Goal: Information Seeking & Learning: Check status

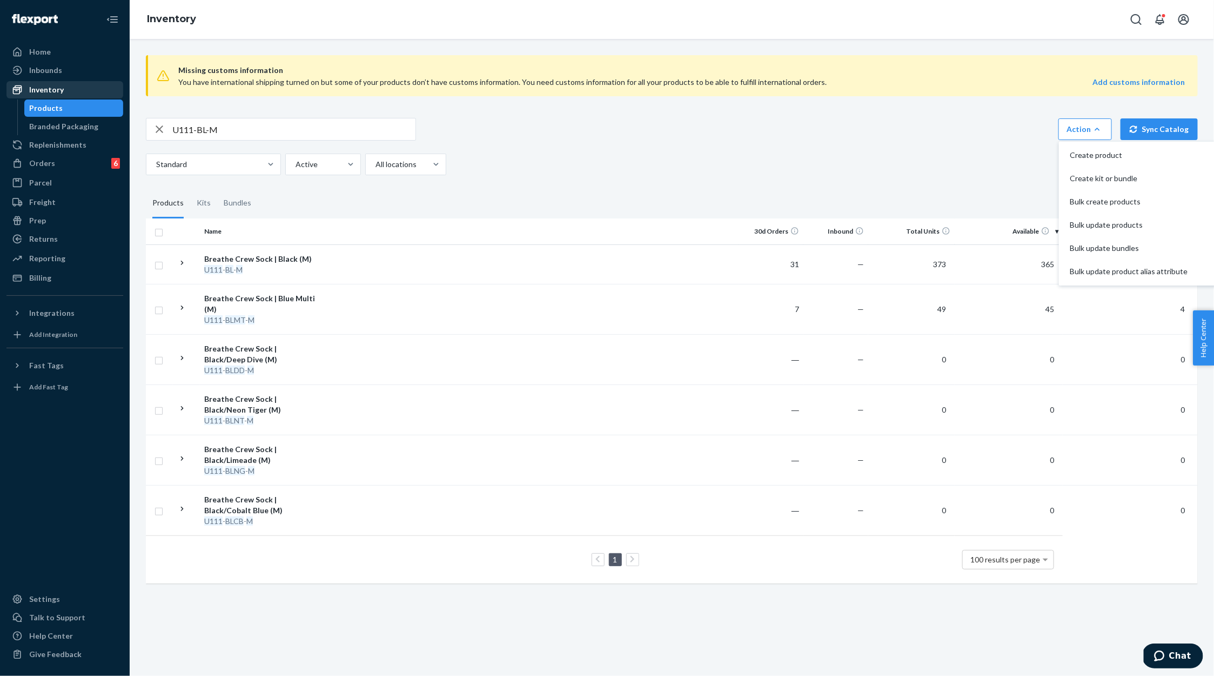
scroll to position [0, 3]
click at [41, 164] on div "Orders" at bounding box center [42, 163] width 26 height 11
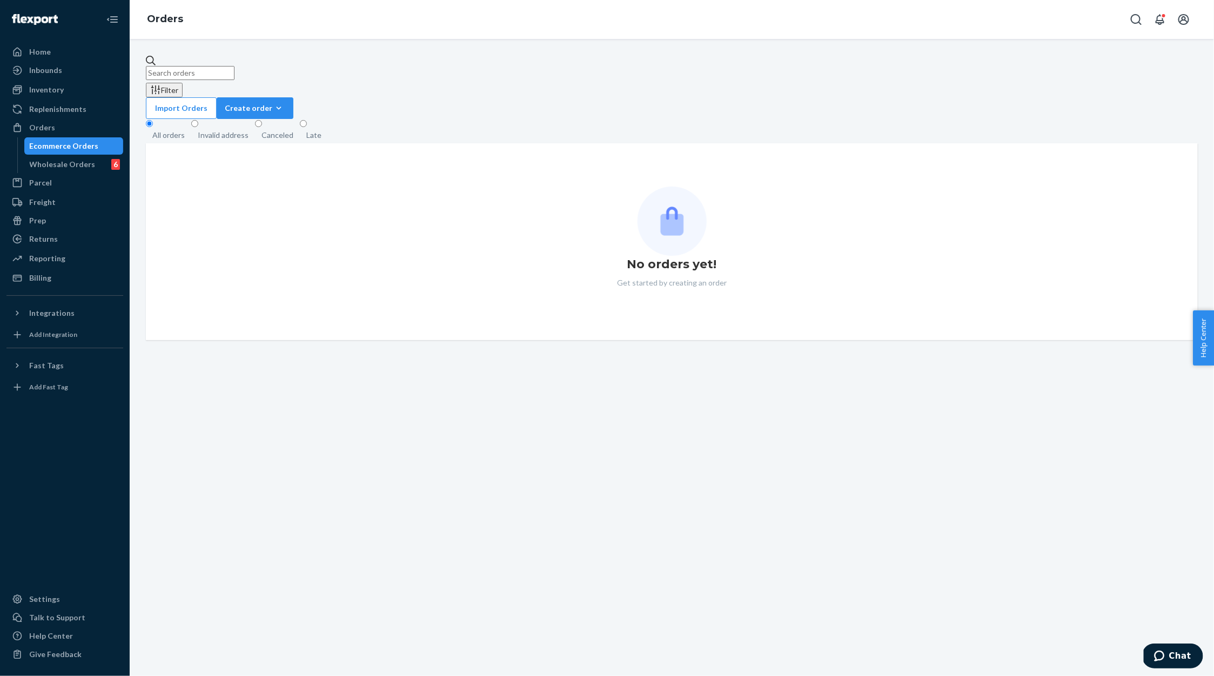
click at [193, 66] on input "text" at bounding box center [190, 73] width 89 height 14
paste input "80314319"
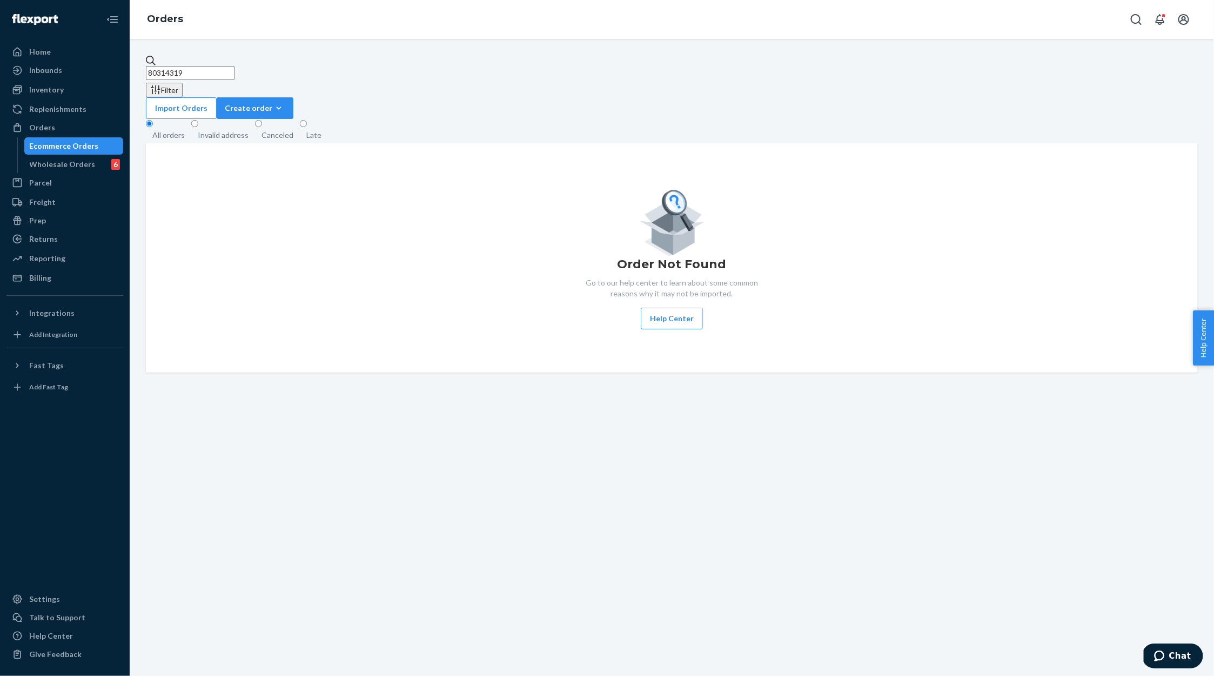
type input "80314319"
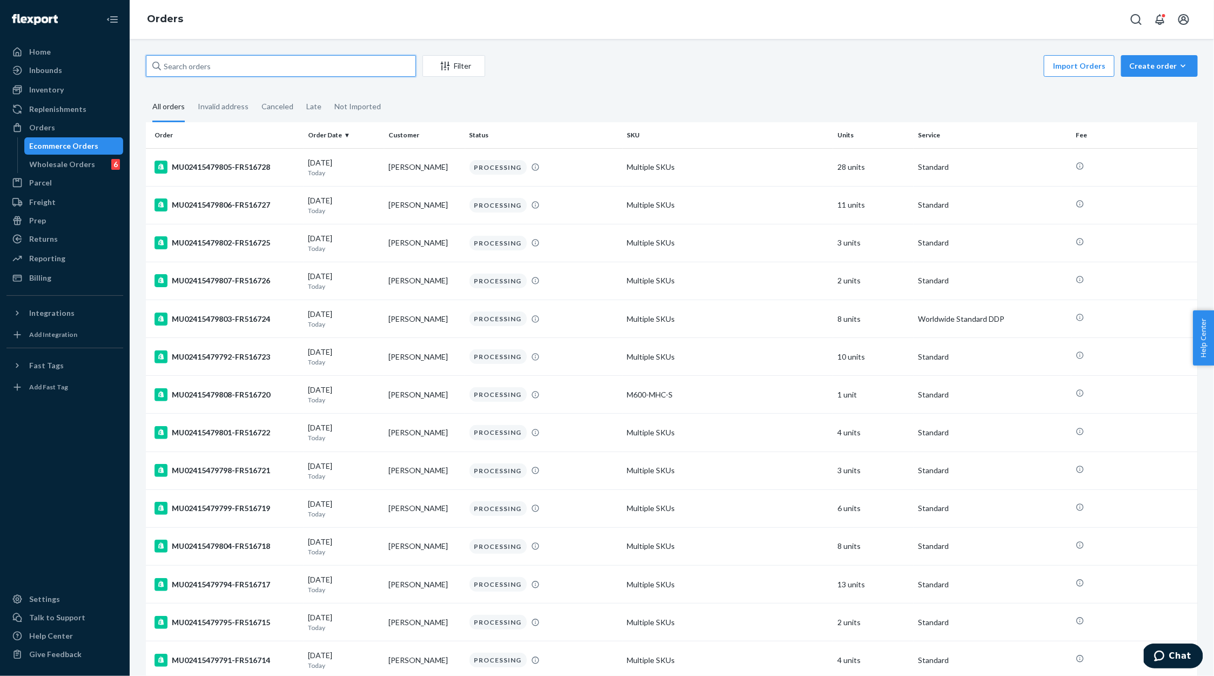
click at [382, 64] on input "text" at bounding box center [281, 66] width 270 height 22
paste input "80314319"
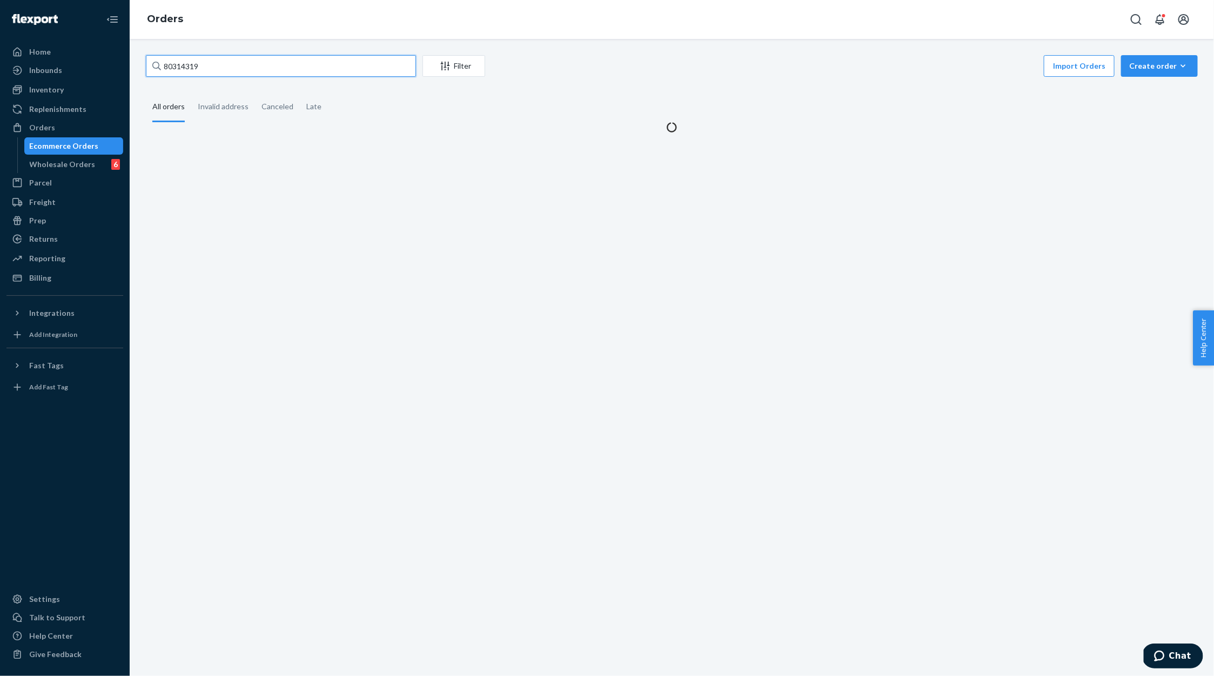
type input "80314319"
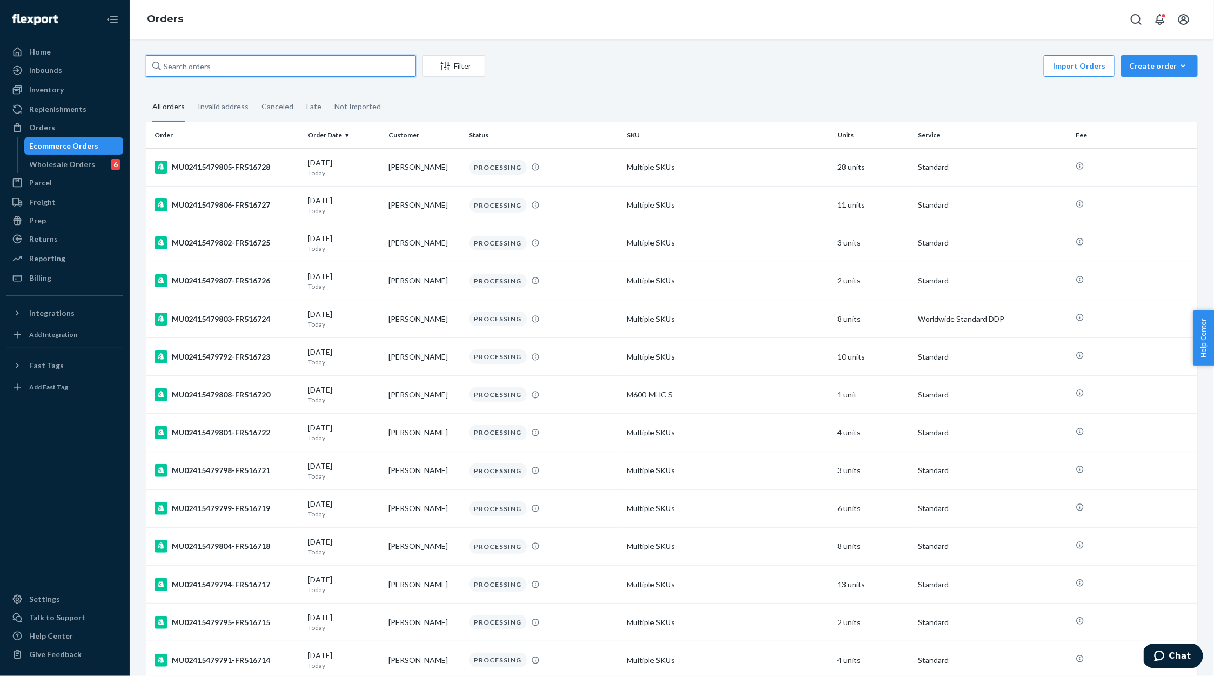
click at [338, 69] on input "text" at bounding box center [281, 66] width 270 height 22
paste input "80314319"
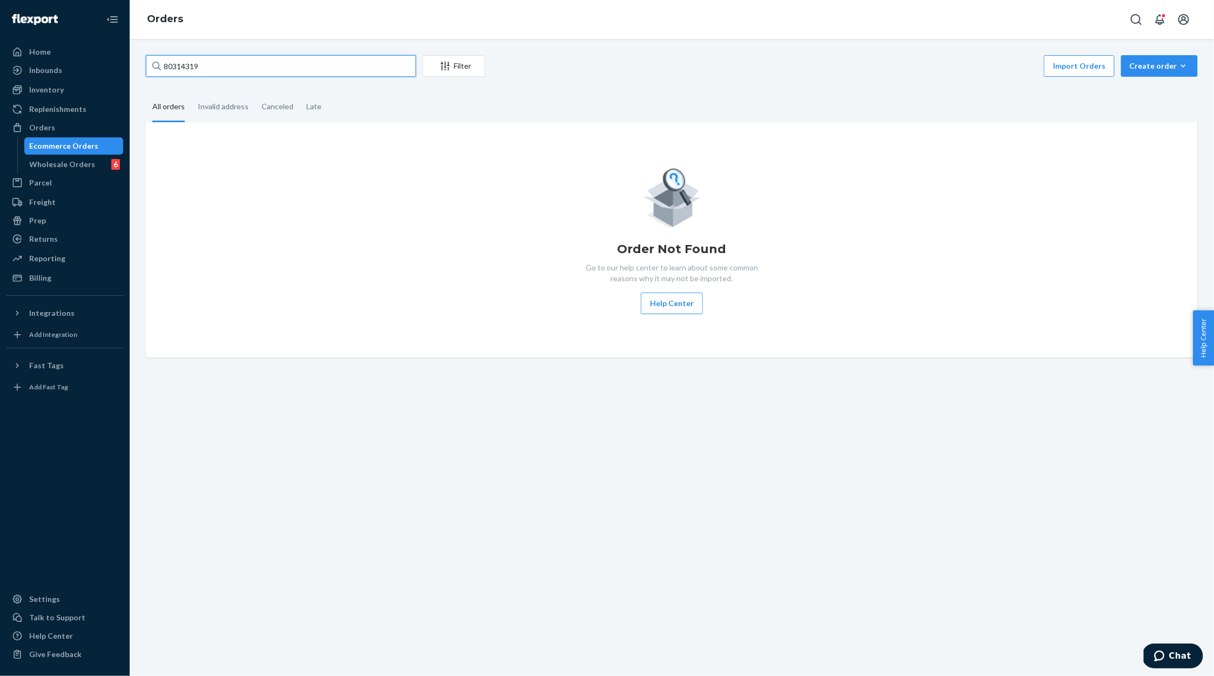
type input "80314319"
click at [69, 69] on div "Inbounds" at bounding box center [65, 70] width 115 height 15
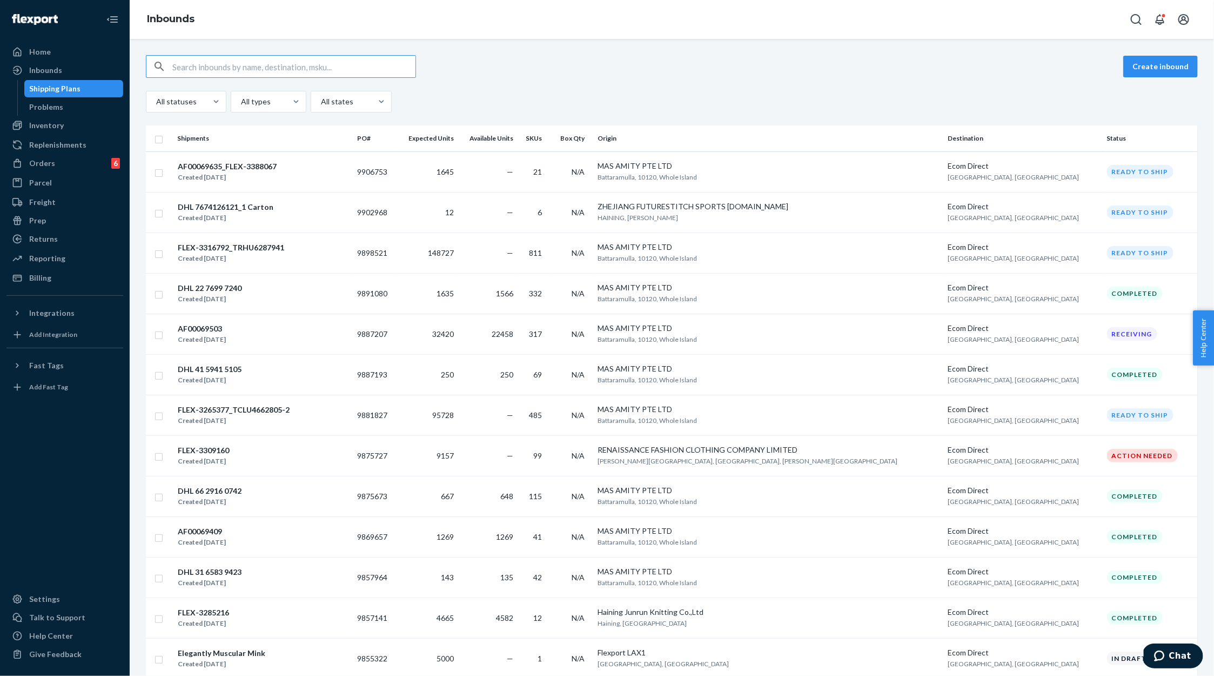
paste input "WOODJKEJHXAH1"
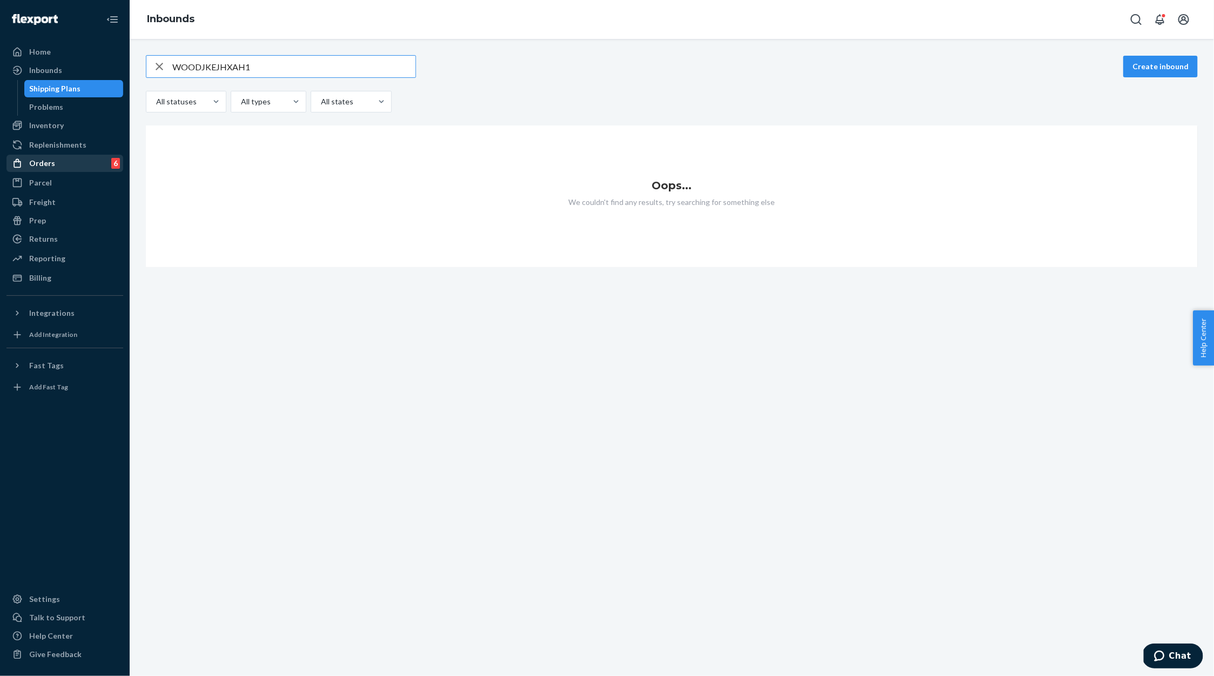
type input "WOODJKEJHXAH1"
click at [53, 163] on div "Orders 6" at bounding box center [65, 163] width 115 height 15
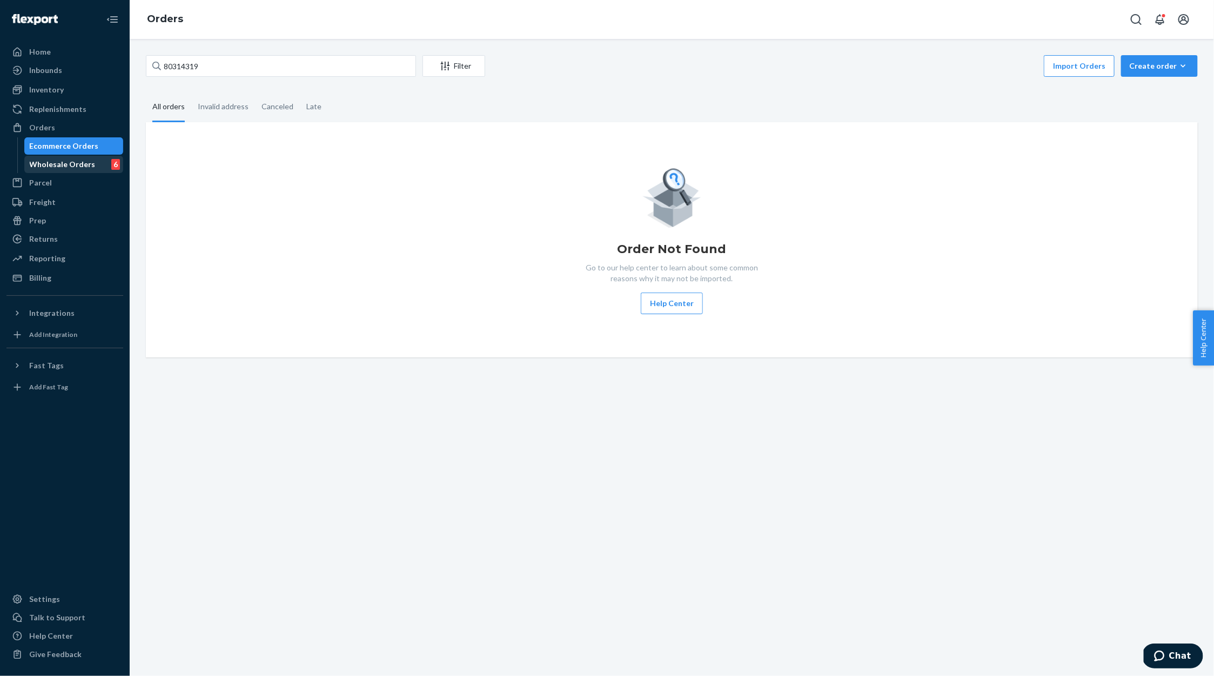
click at [71, 163] on div "Wholesale Orders" at bounding box center [63, 164] width 66 height 11
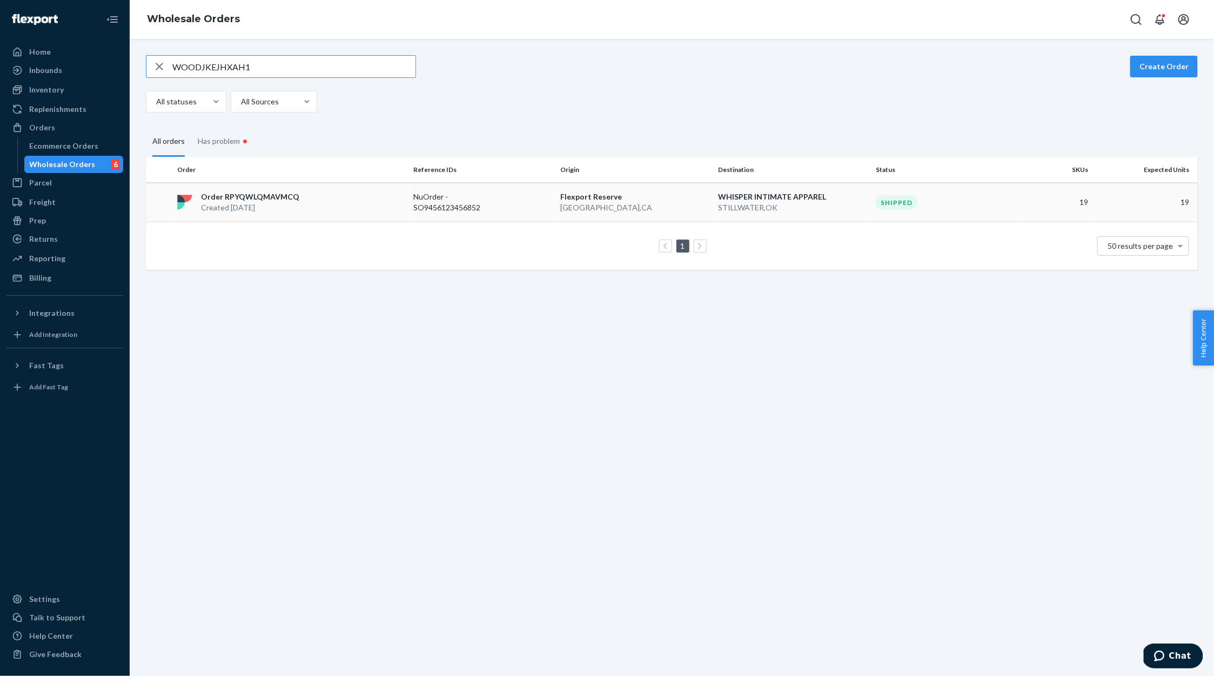
type input "WOODJKEJHXAH1"
click at [489, 206] on p "NuOrder - SO9456123456852" at bounding box center [456, 202] width 86 height 22
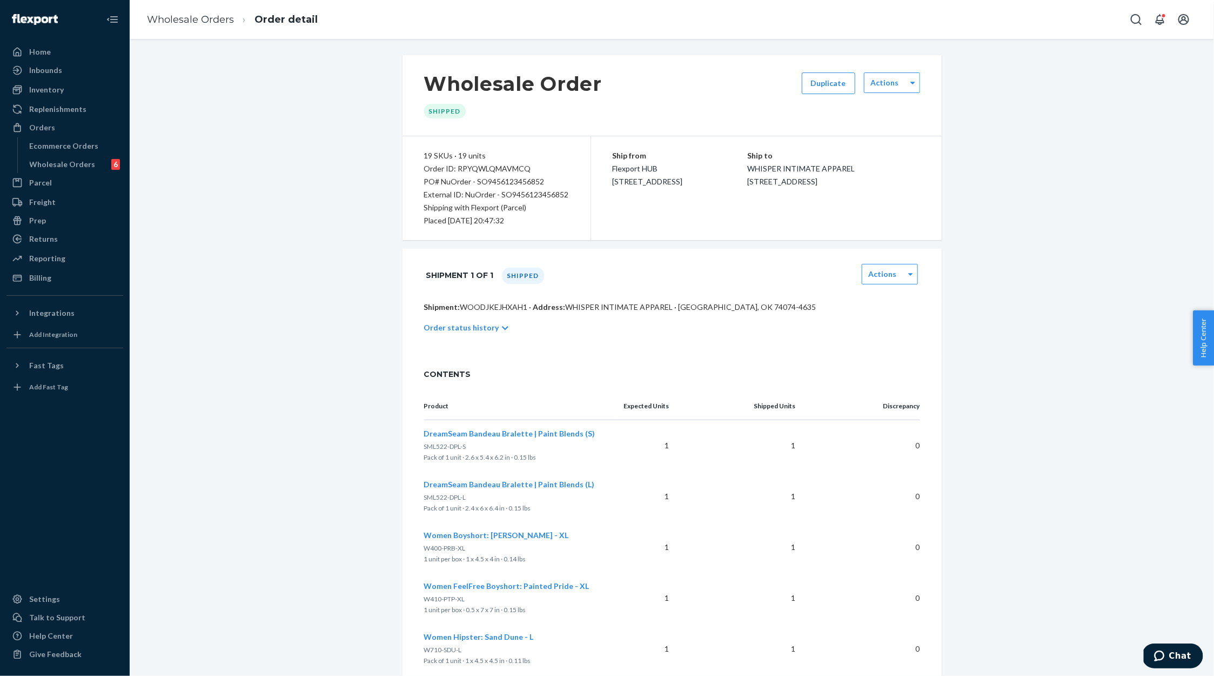
click at [518, 181] on div "PO# NuOrder - SO9456123456852" at bounding box center [496, 181] width 145 height 13
copy div "SO9456123456852"
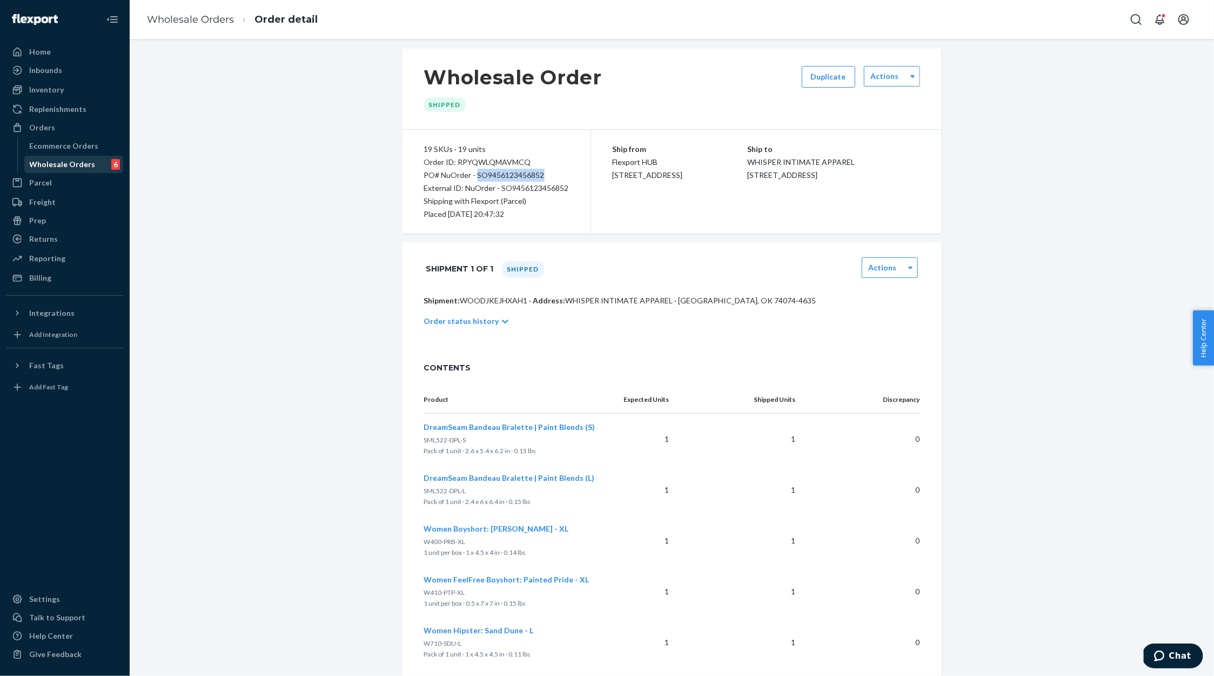
click at [77, 166] on div "Wholesale Orders" at bounding box center [63, 164] width 66 height 11
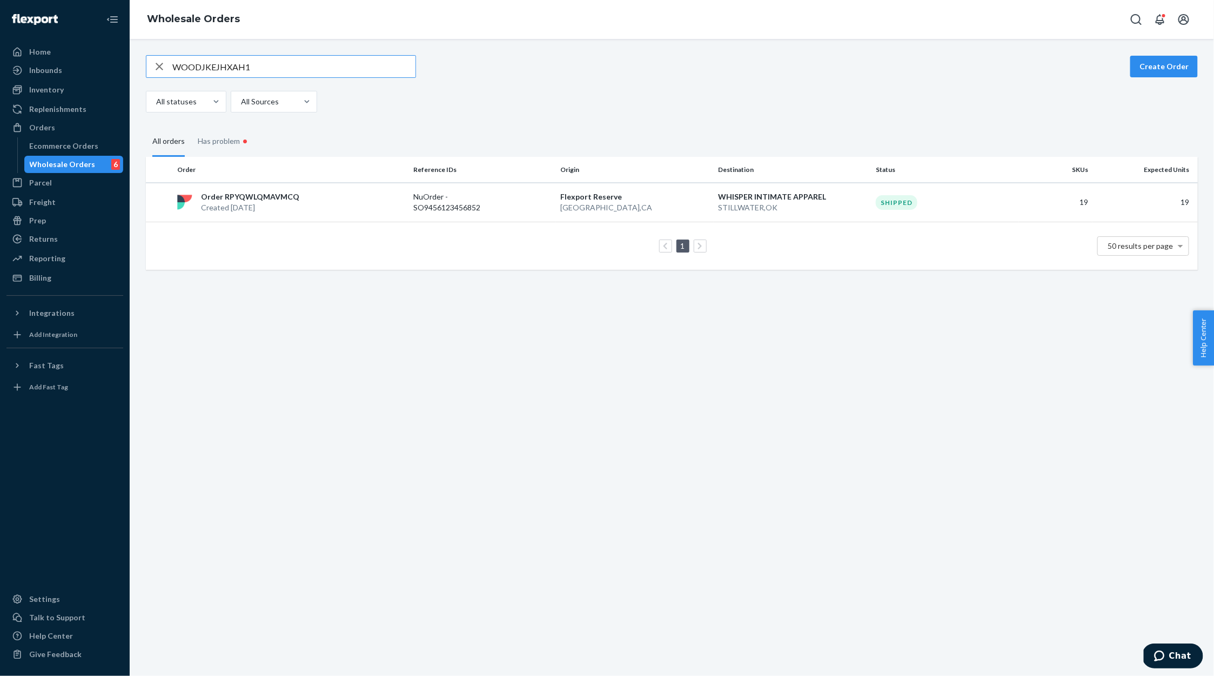
click at [219, 67] on input "WOODJKEJHXAH1" at bounding box center [293, 67] width 243 height 22
type input "WISHWUDLOLF5F"
click at [253, 198] on p "Order RP0Z0T2WSKLJJ" at bounding box center [243, 196] width 85 height 11
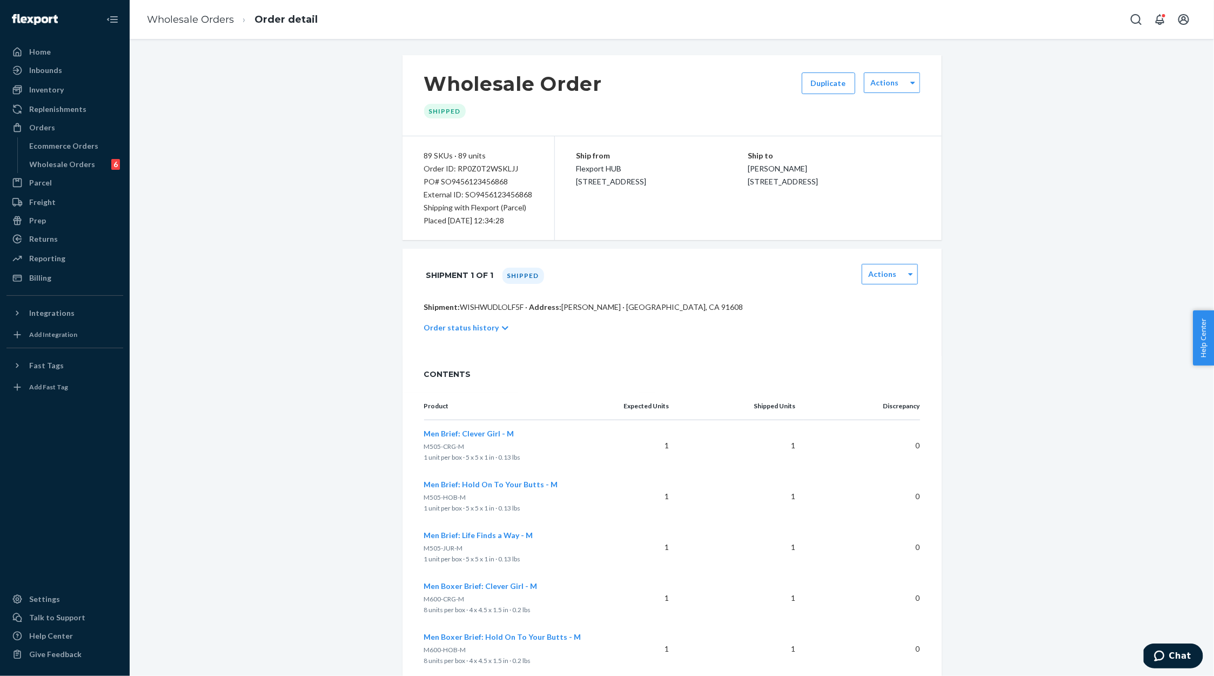
click at [483, 186] on div "PO# SO9456123456868" at bounding box center [478, 181] width 109 height 13
click at [483, 183] on div "PO# SO9456123456868" at bounding box center [478, 181] width 109 height 13
copy div "SO9456123456868"
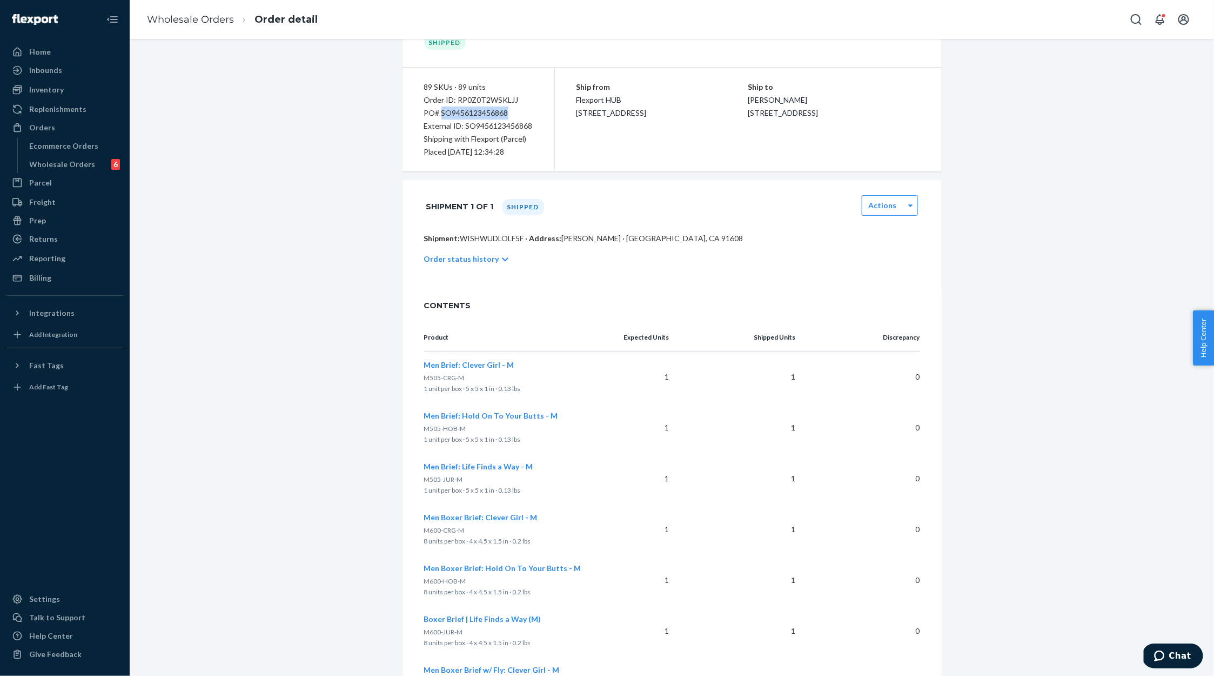
scroll to position [68, 0]
click at [489, 259] on p "Order status history" at bounding box center [461, 260] width 75 height 11
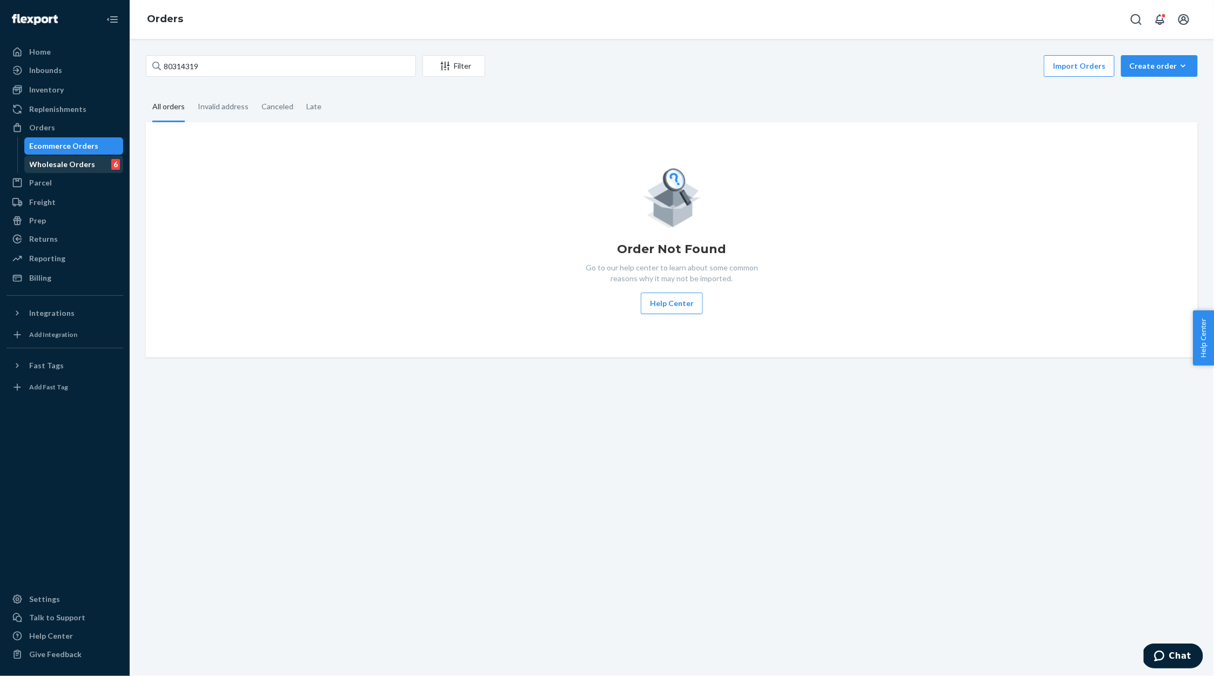
click at [61, 159] on div "Wholesale Orders" at bounding box center [63, 164] width 66 height 11
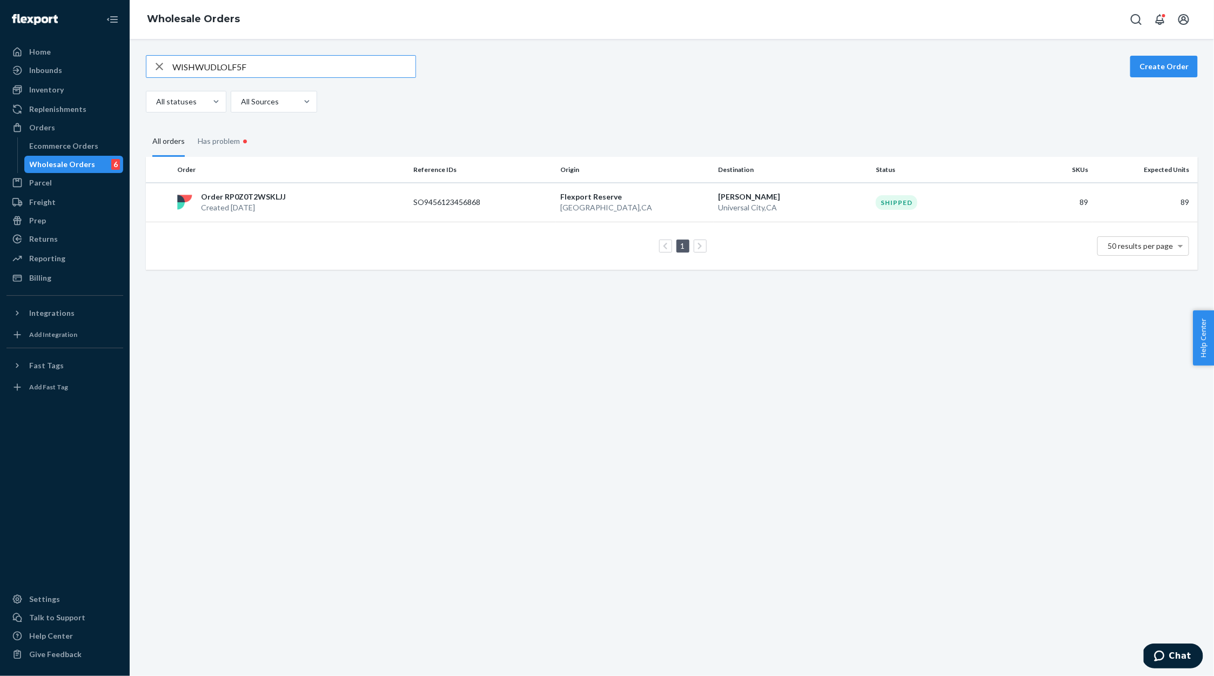
click at [240, 69] on input "WISHWUDLOLF5F" at bounding box center [293, 67] width 243 height 22
paste input "OODJKEJHXAH1"
type input "WOODJKEJHXAH1"
click at [235, 201] on p "Order RPYQWLQMAVMCQ" at bounding box center [250, 196] width 98 height 11
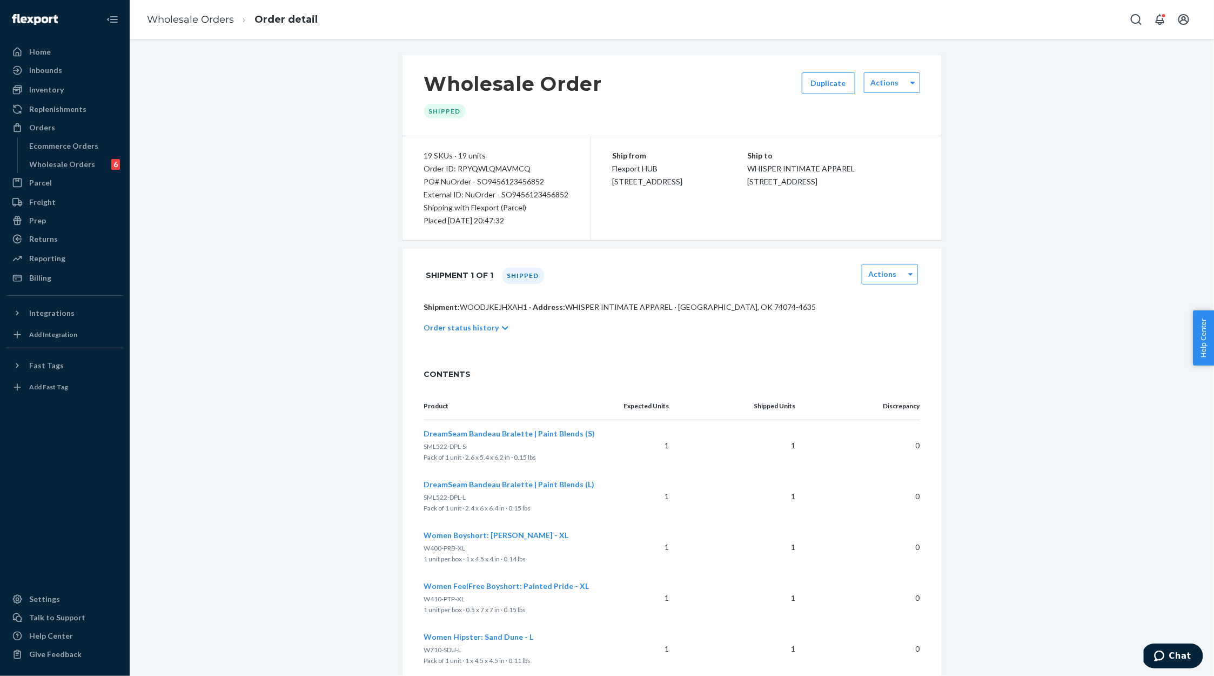
click at [481, 323] on p "Order status history" at bounding box center [461, 327] width 75 height 11
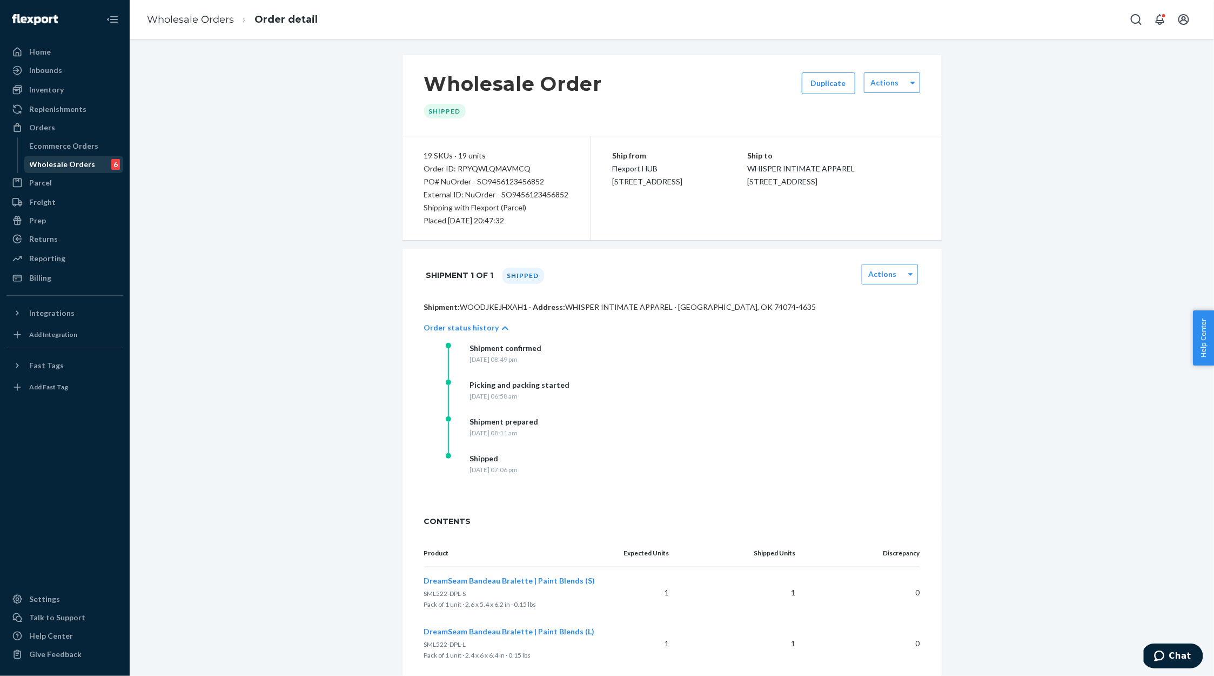
drag, startPoint x: 64, startPoint y: 160, endPoint x: 70, endPoint y: 159, distance: 5.4
click at [64, 160] on div "Wholesale Orders" at bounding box center [63, 164] width 66 height 11
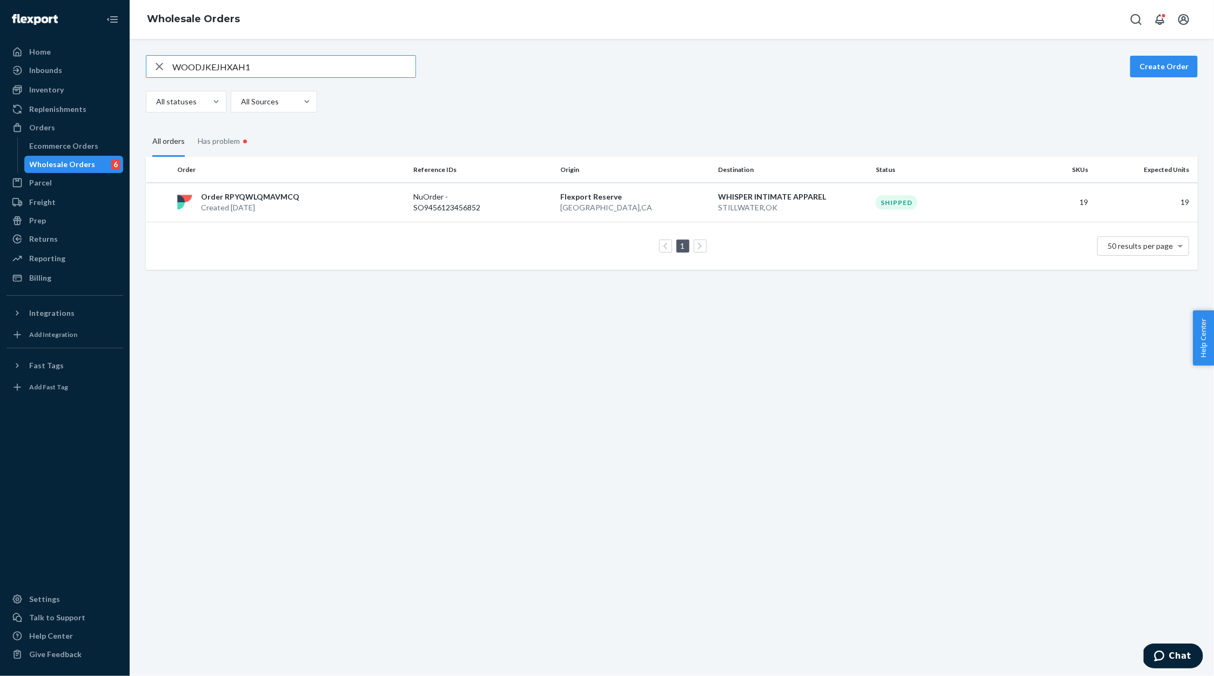
click at [197, 69] on input "WOODJKEJHXAH1" at bounding box center [293, 67] width 243 height 22
type input "WJC1LS0TNJ0N0"
click at [259, 199] on p "Order RPKNYL1AOY4U2" at bounding box center [245, 202] width 88 height 11
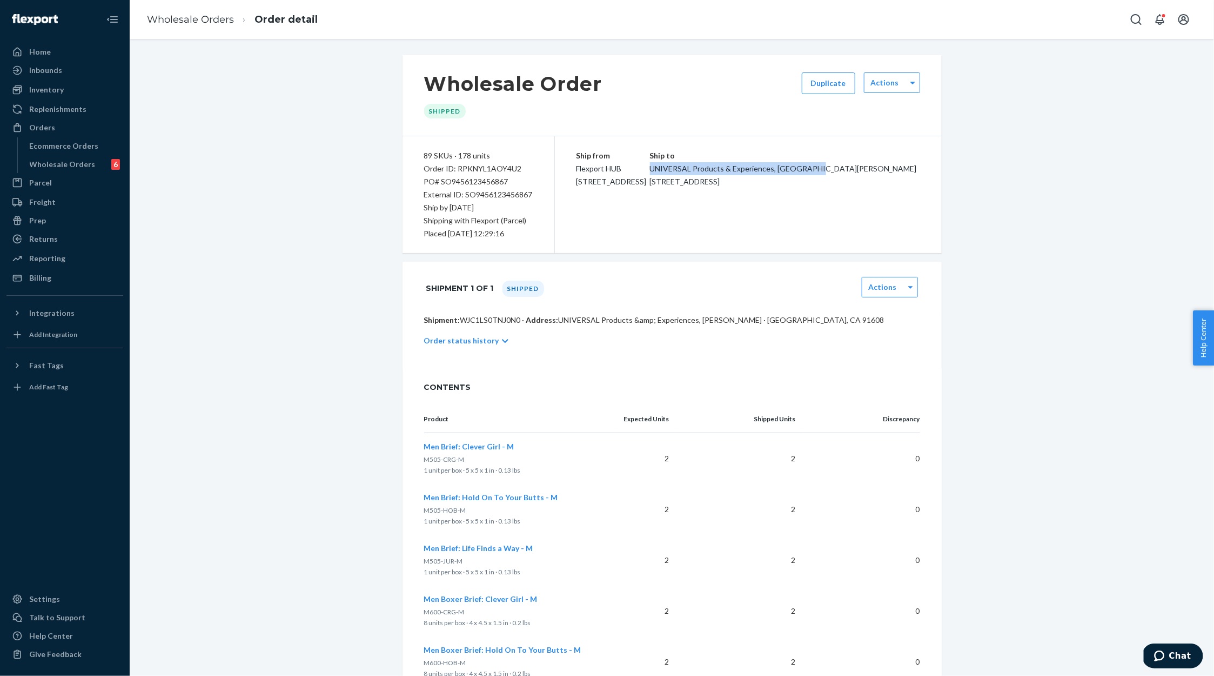
drag, startPoint x: 871, startPoint y: 170, endPoint x: 718, endPoint y: 168, distance: 153.5
click at [714, 169] on div "Ship to UNIVERSAL Products & Experiences, Tessa Seto 10 Universal City Plaza Bl…" at bounding box center [785, 168] width 270 height 39
copy span "UNIVERSAL Products & Experiences, Tessa Seto"
click at [490, 198] on div "External ID: SO9456123456867" at bounding box center [478, 194] width 109 height 13
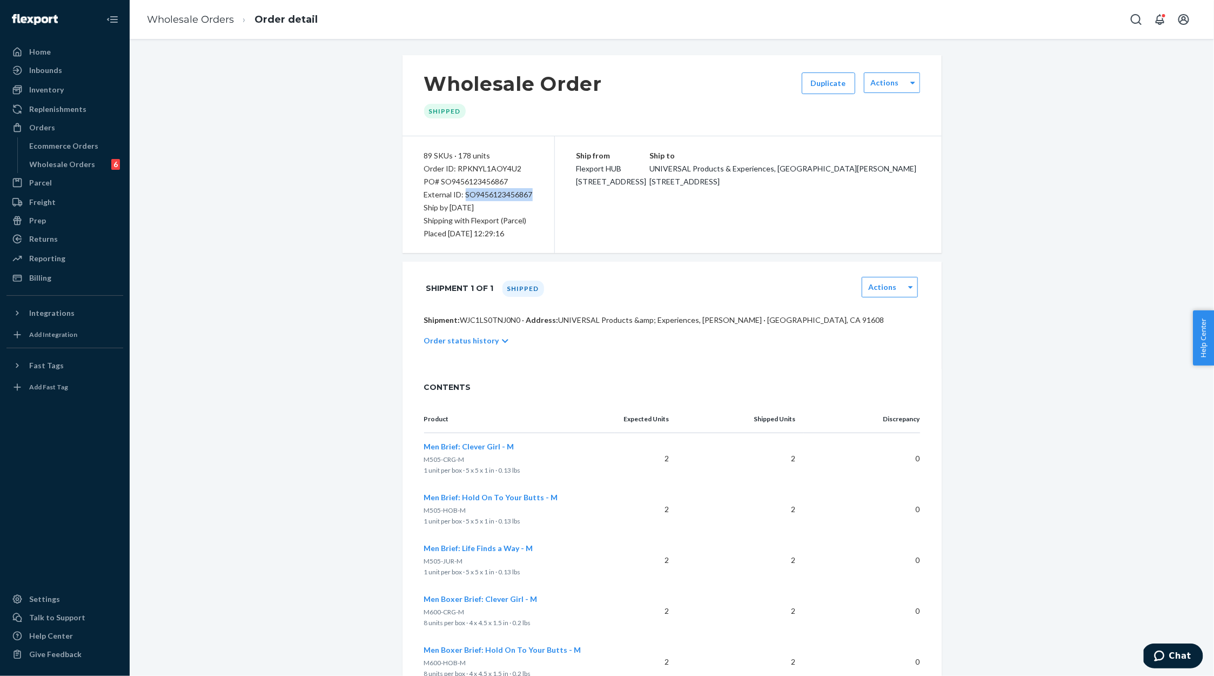
copy div "SO9456123456867"
click at [457, 337] on p "Order status history" at bounding box center [461, 340] width 75 height 11
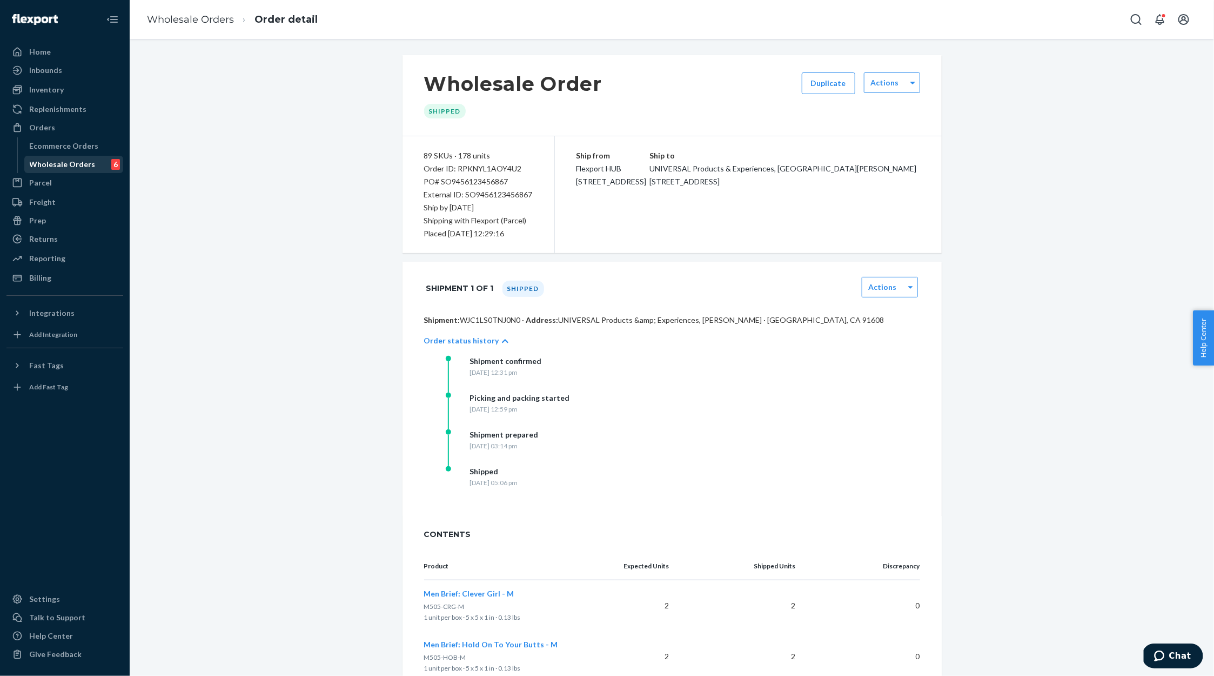
click at [43, 159] on div "Wholesale Orders" at bounding box center [63, 164] width 66 height 11
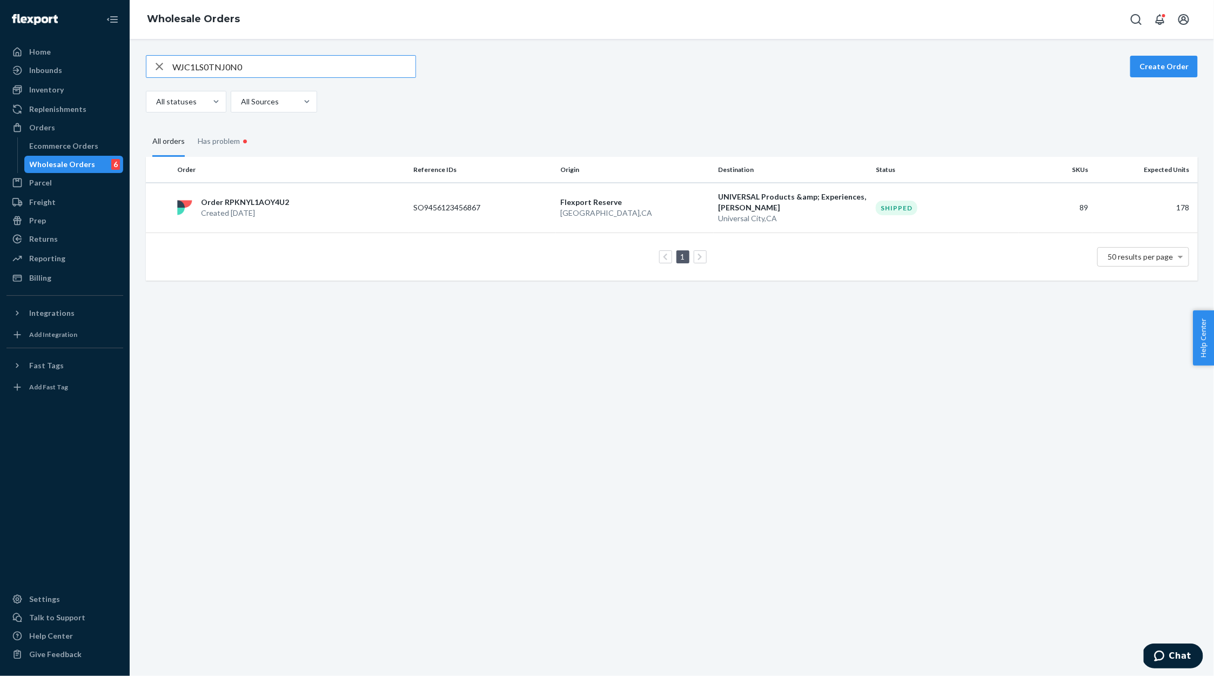
click at [230, 69] on input "WJC1LS0TNJ0N0" at bounding box center [293, 67] width 243 height 22
type input "WIXRB8CH3PHQ7"
click at [336, 205] on div "Order RPQQJQ2OCHBKQ Created Jun 18, 2025" at bounding box center [291, 202] width 236 height 22
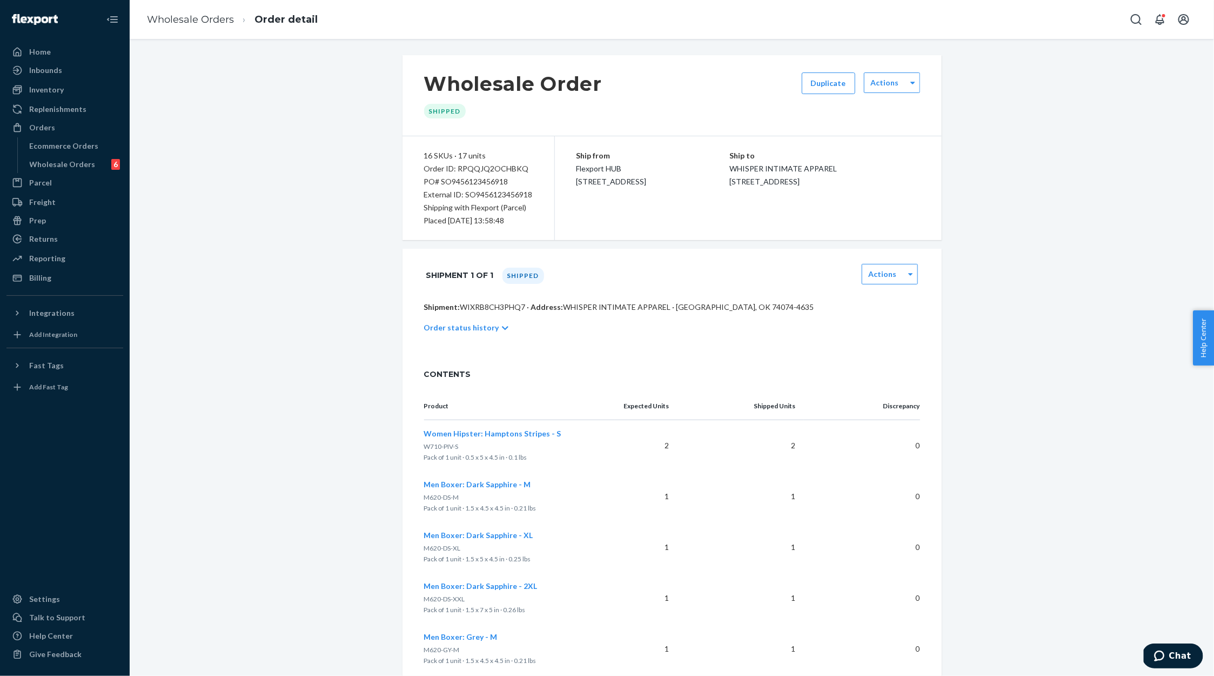
click at [470, 183] on div "PO# SO9456123456918" at bounding box center [478, 181] width 109 height 13
drag, startPoint x: 470, startPoint y: 183, endPoint x: 475, endPoint y: 204, distance: 21.2
click at [470, 184] on div "PO# SO9456123456918" at bounding box center [478, 181] width 109 height 13
copy div "SO9456123456918"
click at [472, 322] on p "Order status history" at bounding box center [461, 327] width 75 height 11
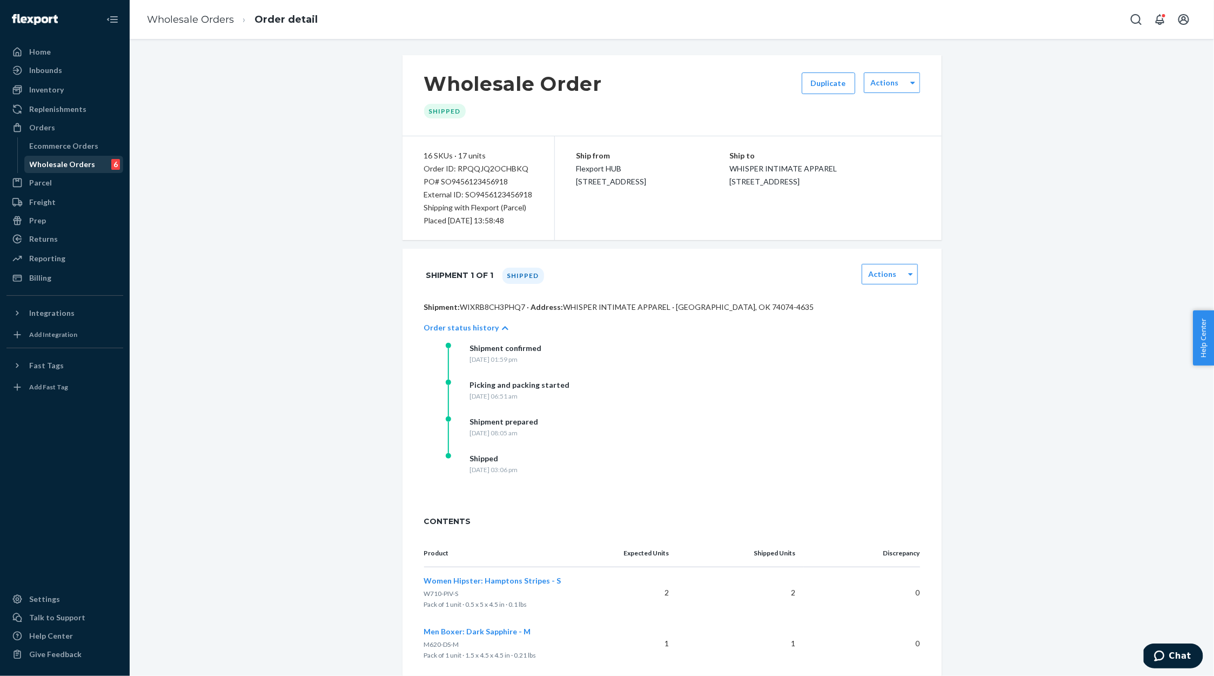
drag, startPoint x: 62, startPoint y: 162, endPoint x: 83, endPoint y: 158, distance: 21.3
click at [62, 162] on div "Wholesale Orders" at bounding box center [63, 164] width 66 height 11
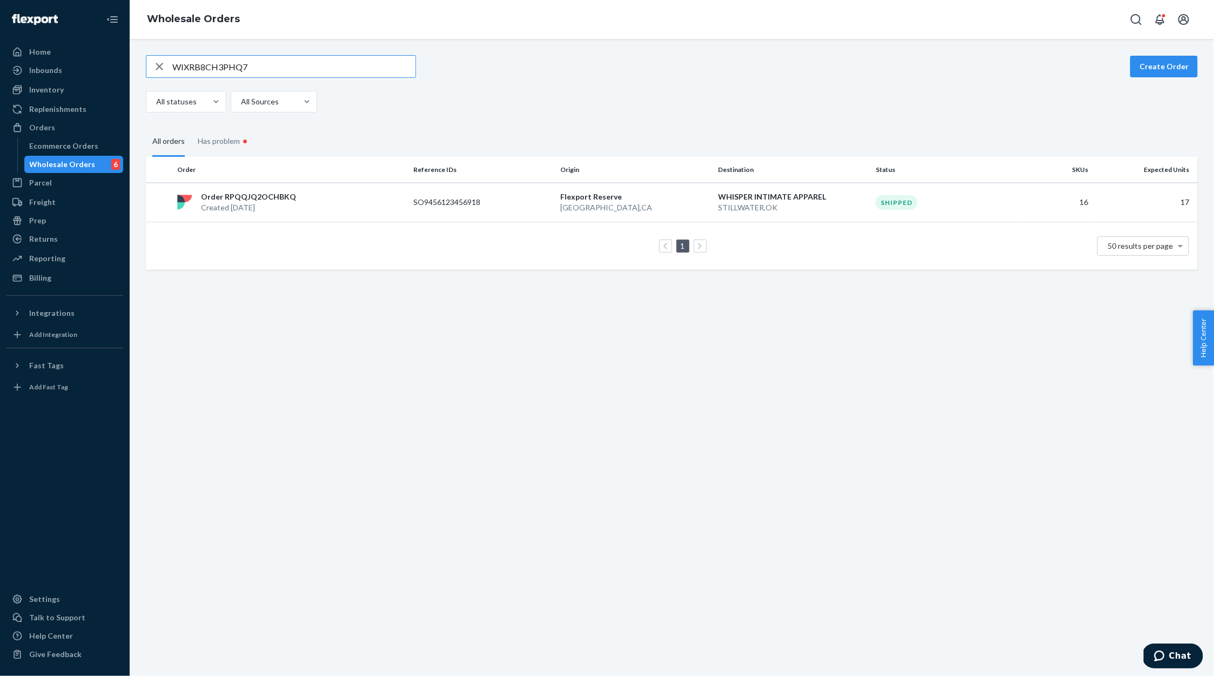
click at [212, 65] on input "WIXRB8CH3PHQ7" at bounding box center [293, 67] width 243 height 22
type input "WQCW72JEEJLSK"
click at [257, 199] on p "Order RP88R616KQK1H" at bounding box center [245, 196] width 88 height 11
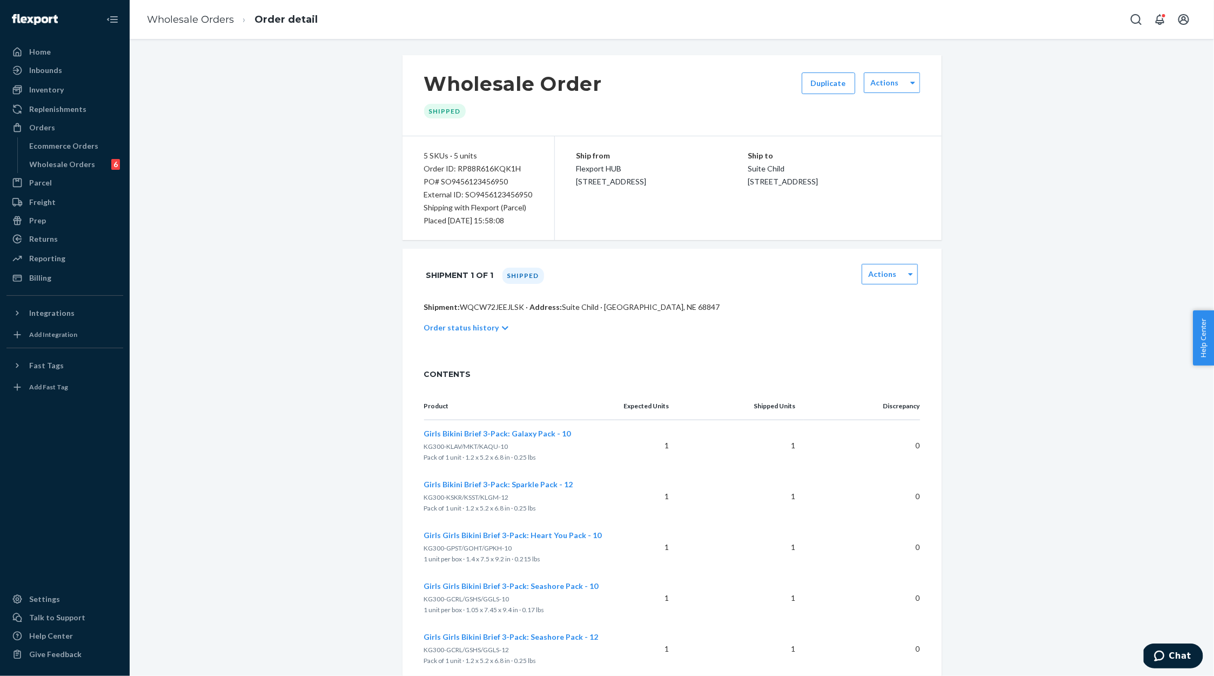
click at [486, 183] on div "PO# SO9456123456950" at bounding box center [478, 181] width 109 height 13
copy div "SO9456123456950"
click at [455, 329] on p "Order status history" at bounding box center [461, 327] width 75 height 11
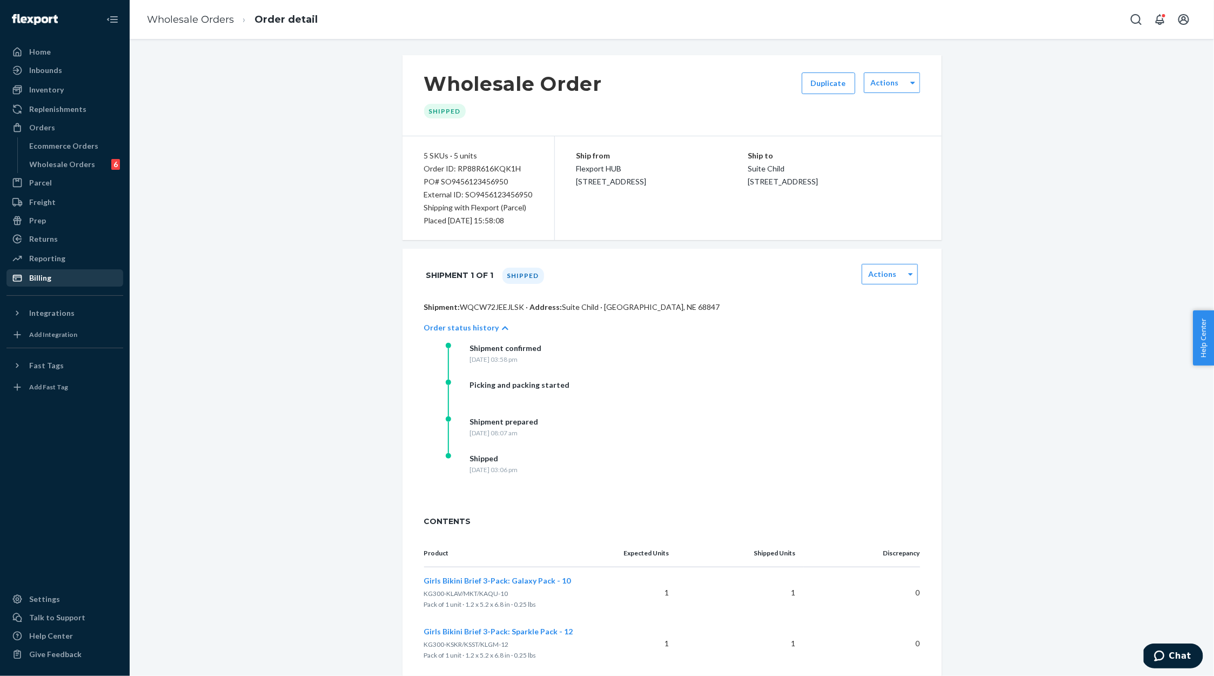
click at [51, 276] on div "Billing" at bounding box center [65, 277] width 115 height 15
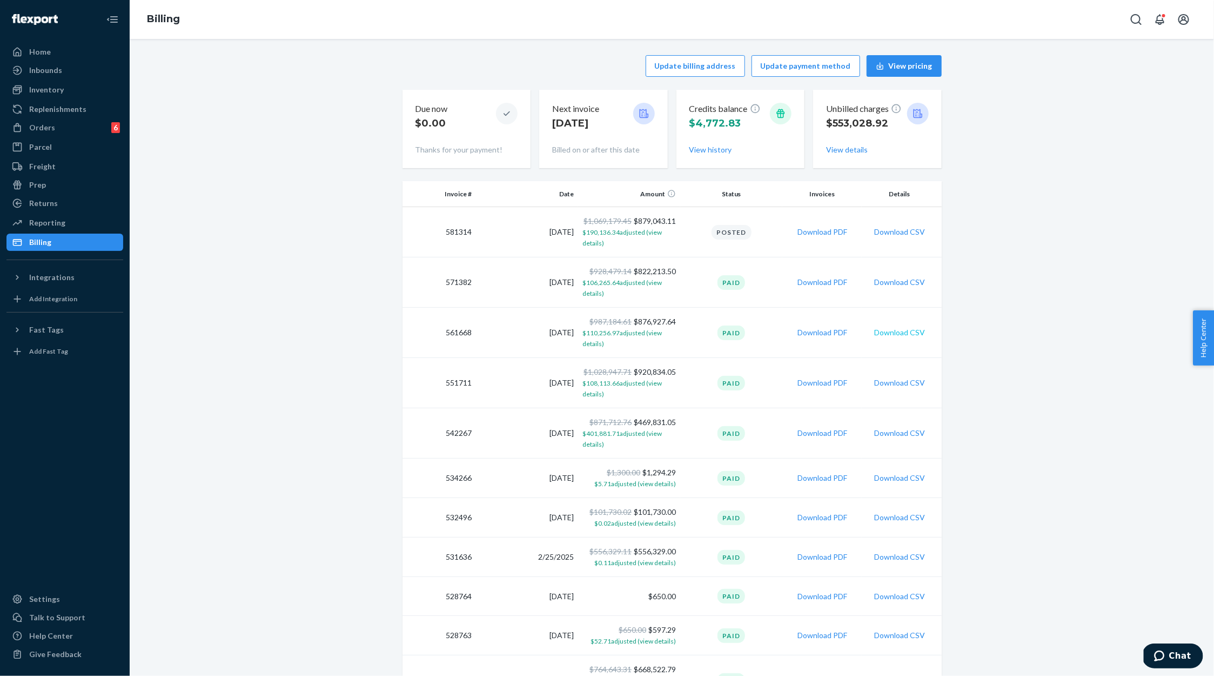
click at [910, 331] on button "Download CSV" at bounding box center [899, 332] width 51 height 11
click at [826, 332] on button "Download PDF" at bounding box center [823, 332] width 50 height 11
click at [904, 382] on button "Download CSV" at bounding box center [899, 382] width 51 height 11
click at [828, 383] on button "Download PDF" at bounding box center [823, 382] width 50 height 11
click at [911, 433] on button "Download CSV" at bounding box center [899, 432] width 51 height 11
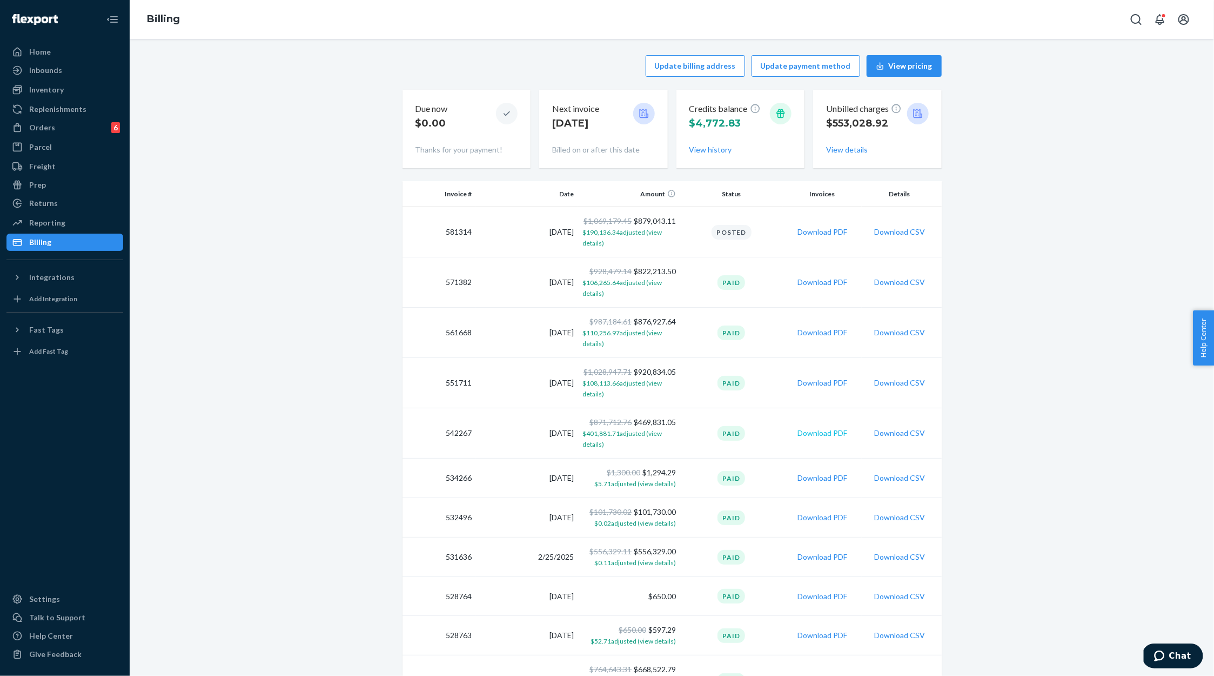
click at [826, 434] on button "Download PDF" at bounding box center [823, 432] width 50 height 11
click at [825, 283] on button "Download PDF" at bounding box center [823, 282] width 50 height 11
drag, startPoint x: 1080, startPoint y: 443, endPoint x: 786, endPoint y: 391, distance: 297.9
click at [1079, 443] on div "Update billing address Update payment method View pricing Due now $0.00 Thanks …" at bounding box center [672, 463] width 1068 height 828
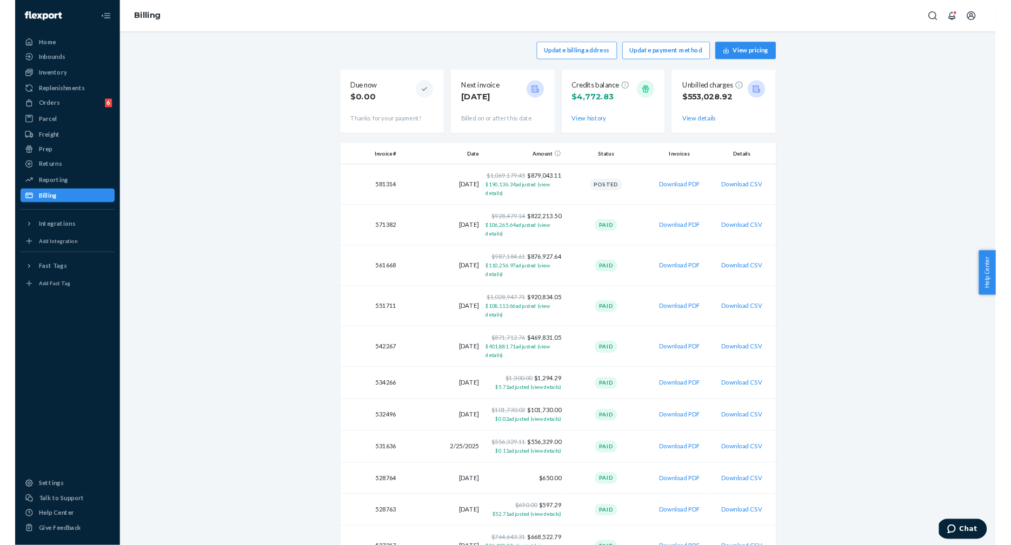
scroll to position [4, 0]
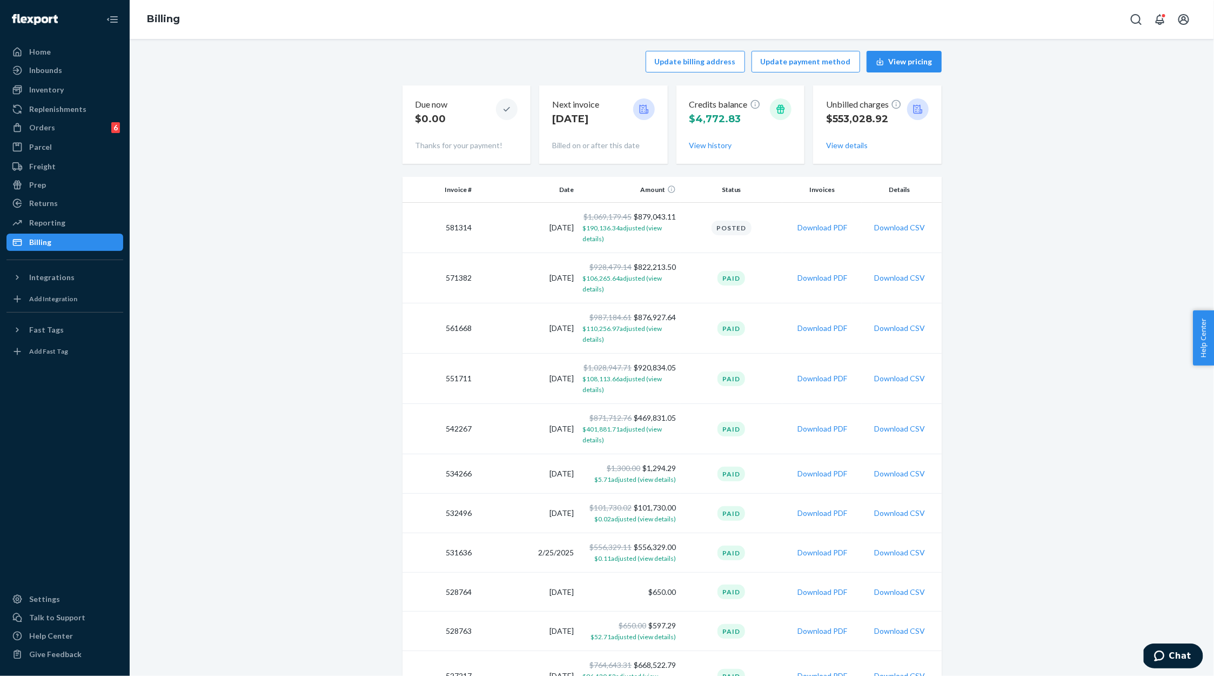
drag, startPoint x: 898, startPoint y: 279, endPoint x: 889, endPoint y: 277, distance: 9.3
click at [898, 279] on button "Download CSV" at bounding box center [899, 277] width 51 height 11
